Goal: Task Accomplishment & Management: Manage account settings

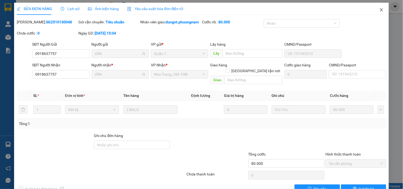
click at [380, 11] on icon "close" at bounding box center [381, 9] width 3 height 3
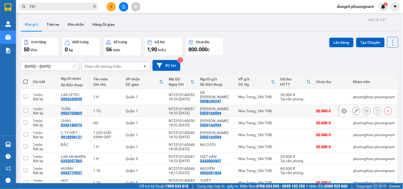
scroll to position [52, 0]
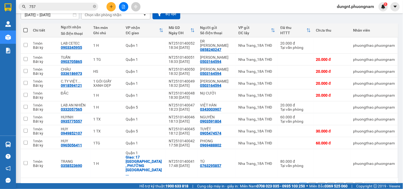
click at [308, 183] on button "2" at bounding box center [312, 187] width 8 height 8
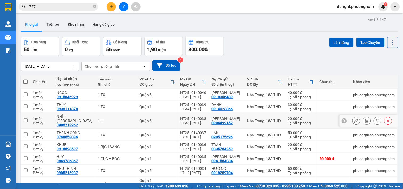
scroll to position [56, 0]
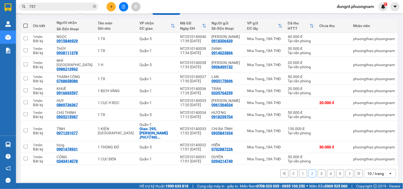
click at [318, 171] on button "3" at bounding box center [322, 174] width 8 height 8
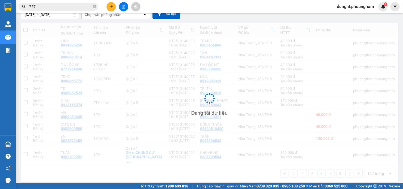
scroll to position [52, 0]
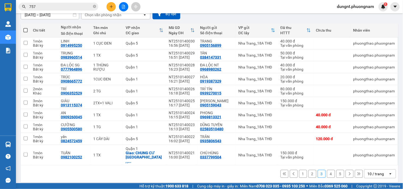
click at [327, 171] on button "4" at bounding box center [331, 174] width 8 height 8
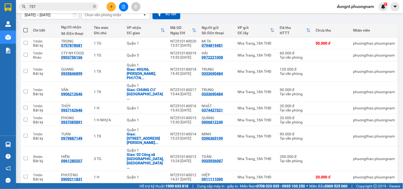
scroll to position [65, 0]
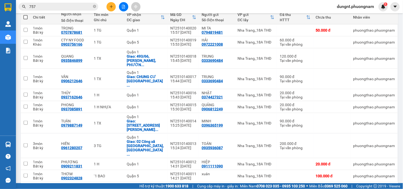
click at [336, 187] on button "5" at bounding box center [340, 191] width 8 height 8
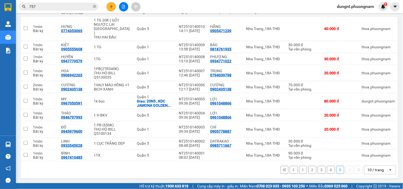
scroll to position [0, 0]
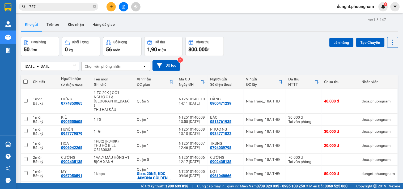
click at [341, 5] on span "dungnt.phuongnam" at bounding box center [356, 6] width 46 height 7
click at [345, 18] on span "Đăng xuất" at bounding box center [358, 17] width 36 height 6
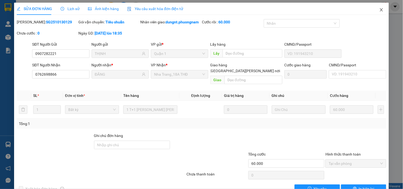
click at [379, 10] on icon "close" at bounding box center [381, 10] width 4 height 4
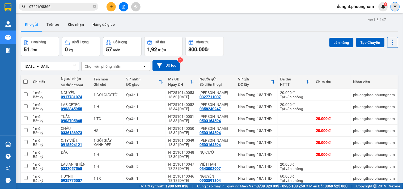
click at [396, 8] on icon "caret-down" at bounding box center [395, 6] width 5 height 5
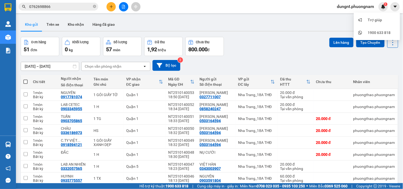
click at [347, 5] on span "dungnt.phuongnam" at bounding box center [356, 6] width 46 height 7
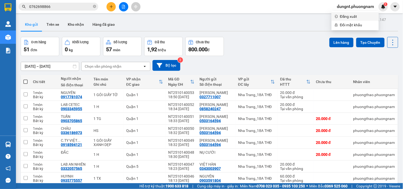
click at [345, 16] on span "Đăng xuất" at bounding box center [358, 17] width 36 height 6
